Goal: Register for event/course

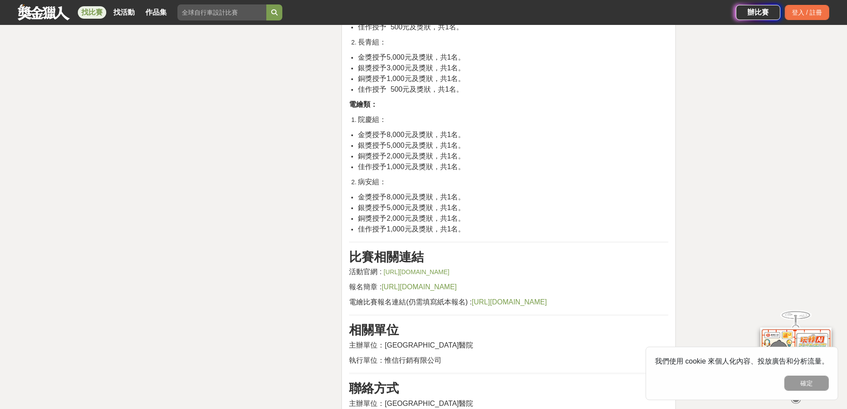
scroll to position [1601, 0]
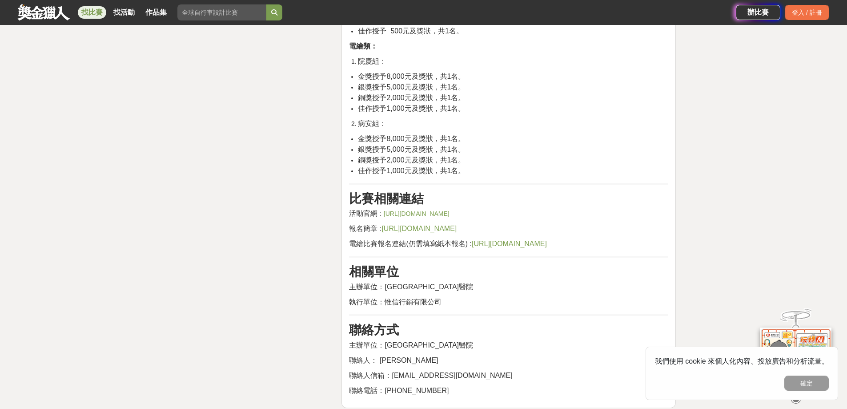
click at [400, 210] on link "[URL][DOMAIN_NAME]" at bounding box center [417, 213] width 66 height 7
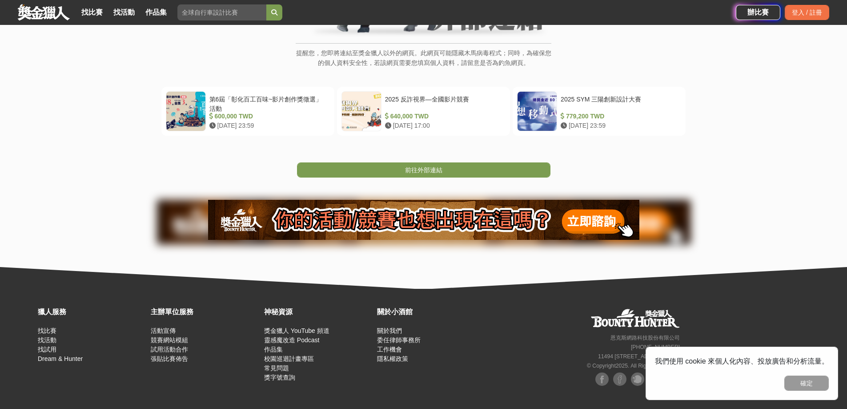
scroll to position [146, 0]
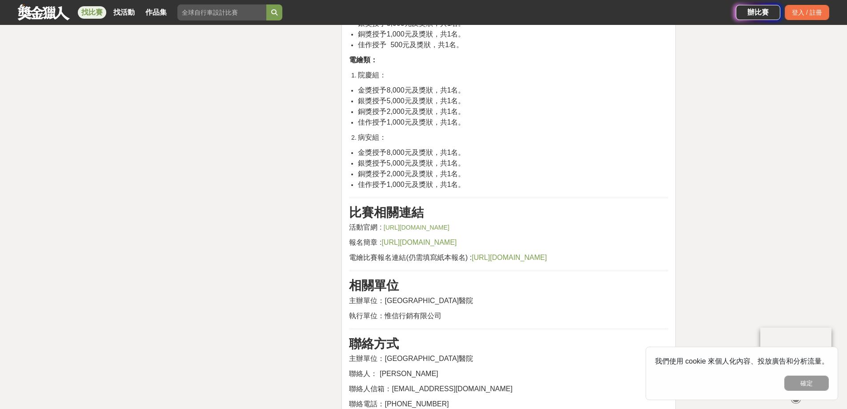
scroll to position [1601, 0]
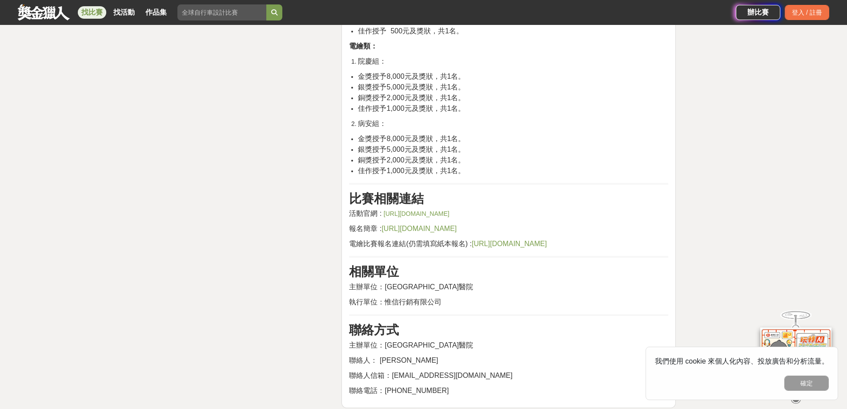
click at [388, 210] on link "https://www2.bh.cmu.edu.tw/NewsInfo/NewsArticle?no=3488" at bounding box center [417, 213] width 66 height 7
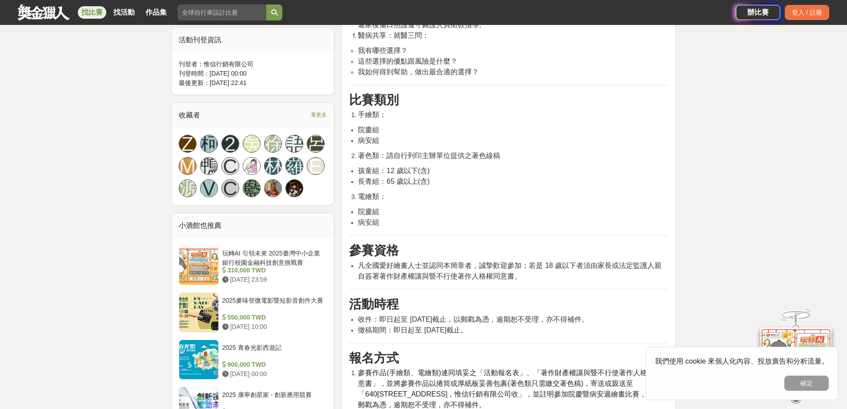
scroll to position [534, 0]
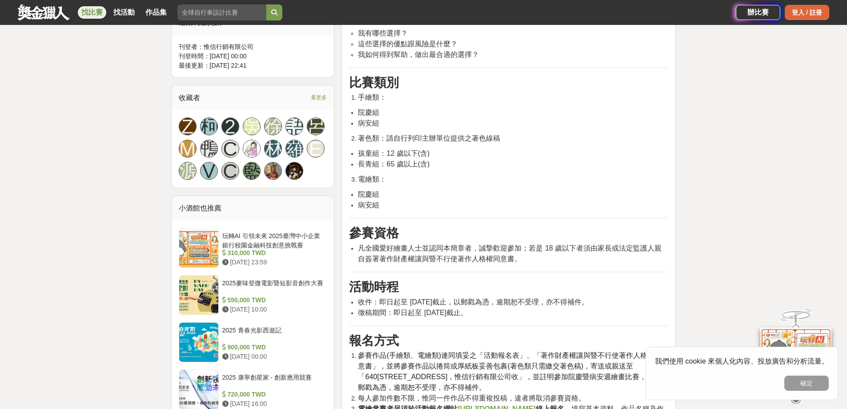
click at [799, 13] on div "登入 / 註冊" at bounding box center [807, 12] width 44 height 15
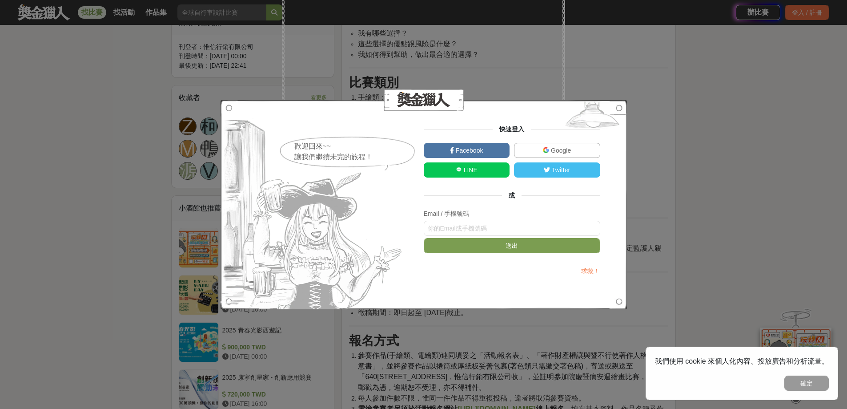
click at [541, 152] on link "Google" at bounding box center [557, 150] width 86 height 15
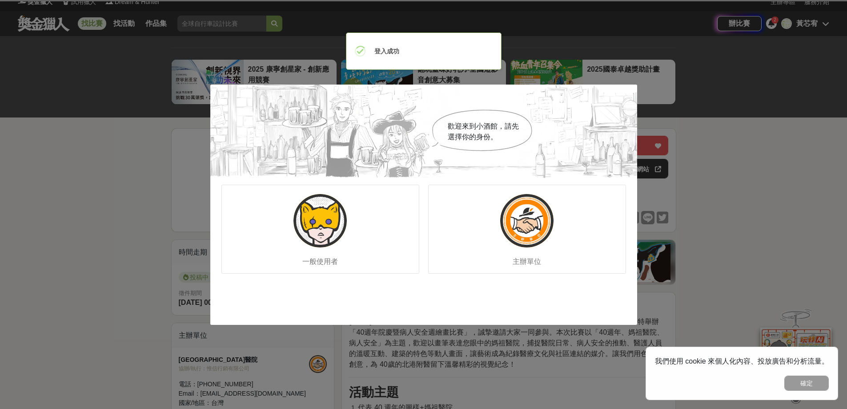
scroll to position [0, 0]
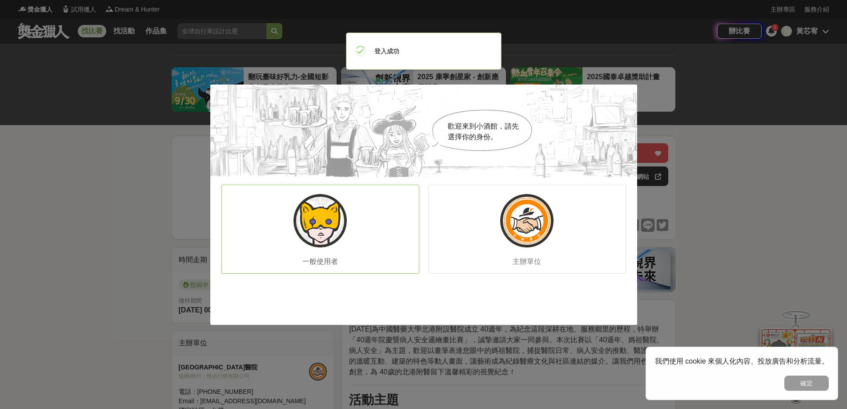
click at [316, 248] on div "一般使用者" at bounding box center [321, 229] width 198 height 89
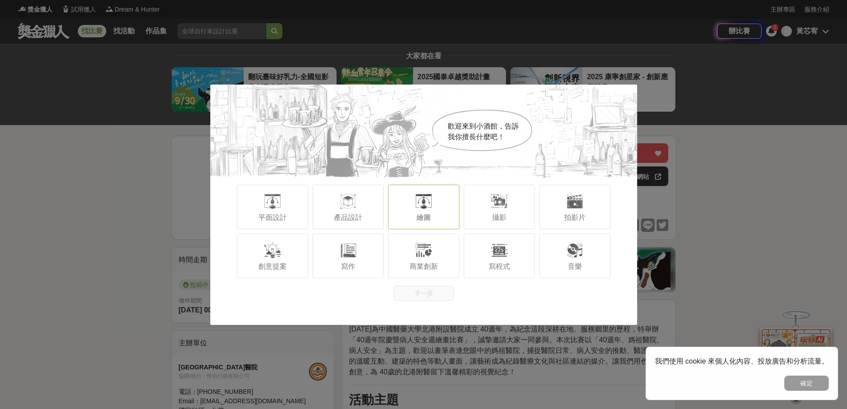
click at [420, 209] on div at bounding box center [424, 201] width 18 height 18
click at [278, 217] on span "平面設計" at bounding box center [272, 217] width 28 height 8
drag, startPoint x: 291, startPoint y: 248, endPoint x: 347, endPoint y: 256, distance: 56.6
click at [293, 249] on div "創意提案" at bounding box center [272, 256] width 71 height 44
drag, startPoint x: 347, startPoint y: 256, endPoint x: 346, endPoint y: 222, distance: 33.4
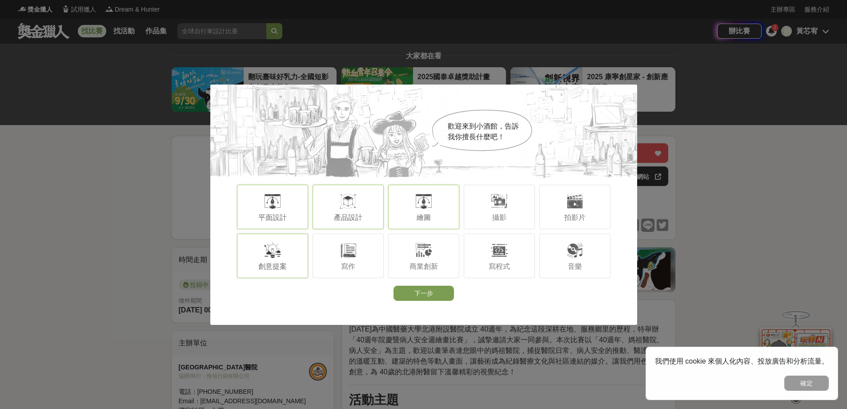
click at [347, 253] on div at bounding box center [348, 250] width 18 height 18
drag, startPoint x: 346, startPoint y: 222, endPoint x: 413, endPoint y: 253, distance: 73.3
click at [350, 224] on div "產品設計" at bounding box center [348, 207] width 71 height 44
drag, startPoint x: 413, startPoint y: 253, endPoint x: 448, endPoint y: 250, distance: 34.8
click at [418, 253] on div "商業創新" at bounding box center [423, 256] width 71 height 44
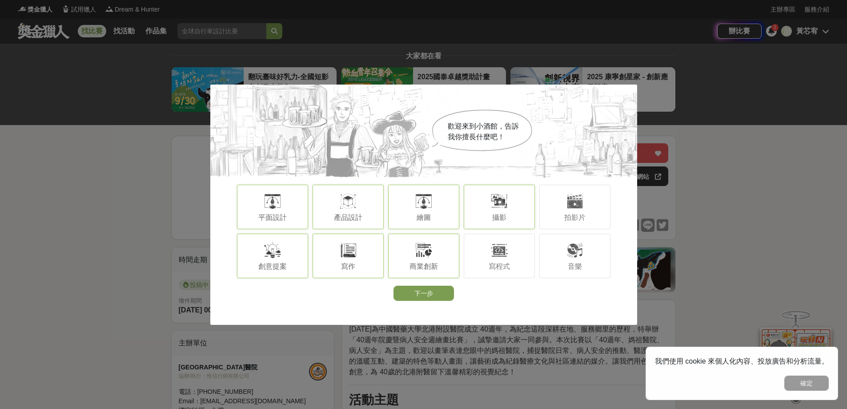
drag, startPoint x: 481, startPoint y: 254, endPoint x: 480, endPoint y: 220, distance: 33.8
click at [482, 243] on div "寫程式" at bounding box center [499, 256] width 71 height 44
drag, startPoint x: 480, startPoint y: 220, endPoint x: 487, endPoint y: 222, distance: 7.5
click at [487, 222] on div "攝影" at bounding box center [499, 207] width 71 height 44
click at [576, 226] on div "拍影片" at bounding box center [575, 207] width 71 height 44
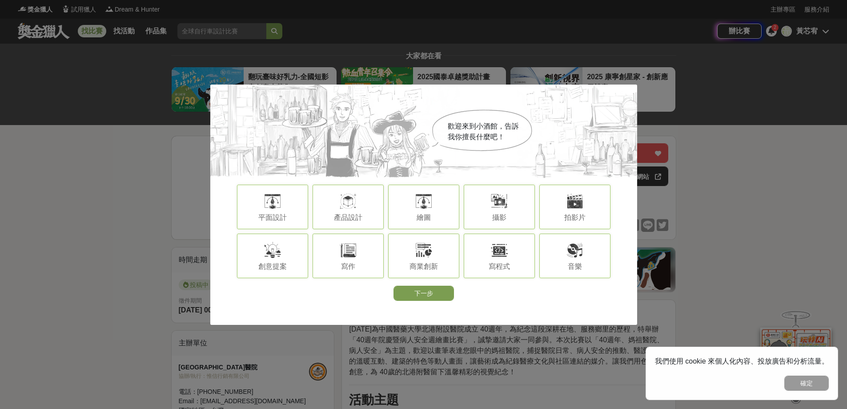
click at [563, 254] on div "音樂" at bounding box center [575, 256] width 71 height 44
drag, startPoint x: 441, startPoint y: 290, endPoint x: 436, endPoint y: 286, distance: 6.3
click at [437, 289] on button "下一步" at bounding box center [424, 293] width 60 height 15
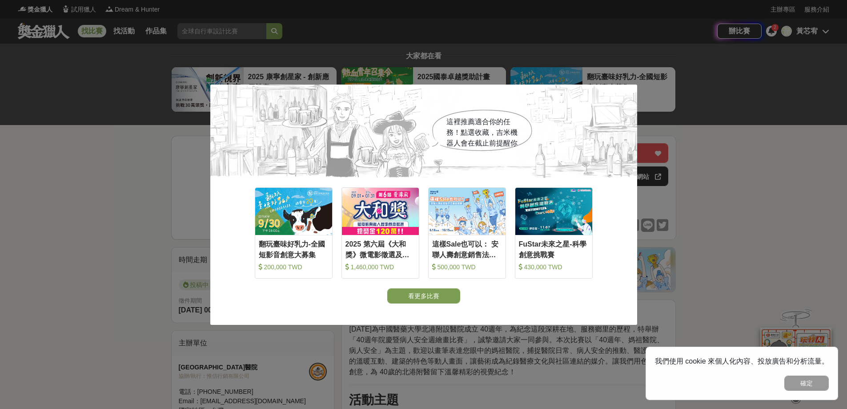
click at [477, 290] on div "看更多比賽" at bounding box center [423, 295] width 427 height 15
click at [452, 292] on button "看更多比賽" at bounding box center [423, 295] width 73 height 15
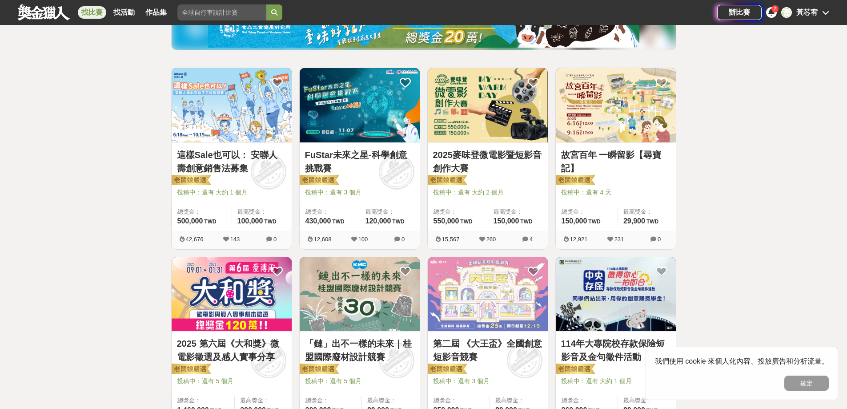
scroll to position [178, 0]
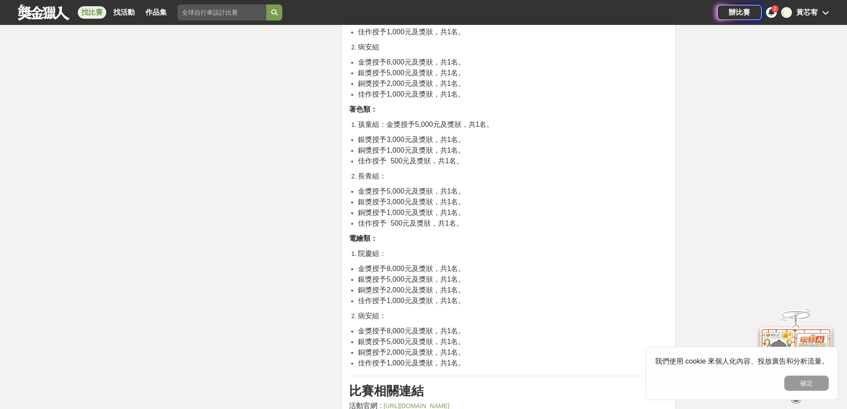
scroll to position [1379, 0]
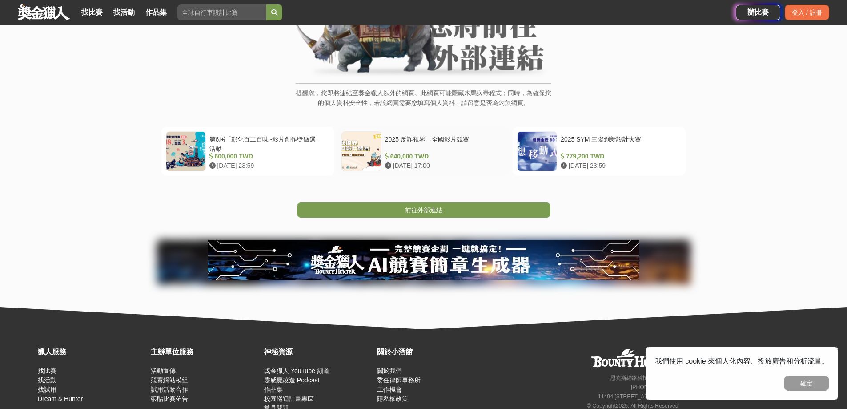
scroll to position [12, 0]
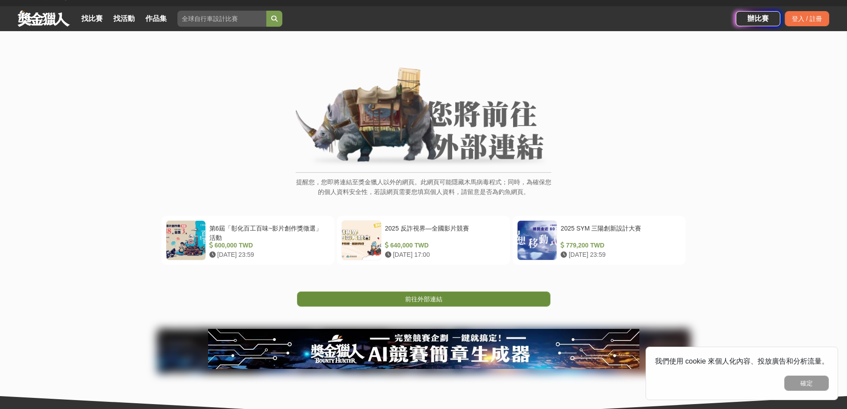
click at [371, 299] on link "前往外部連結" at bounding box center [424, 298] width 254 height 15
